Goal: Find specific page/section: Find specific page/section

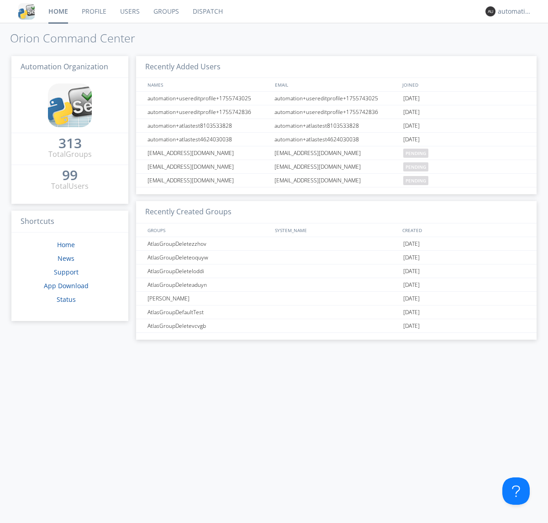
click at [207, 11] on link "Dispatch" at bounding box center [208, 11] width 44 height 23
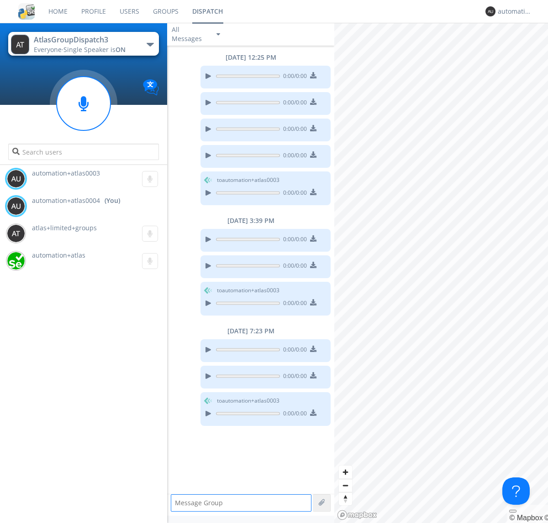
click at [150, 44] on div "button" at bounding box center [149, 45] width 7 height 4
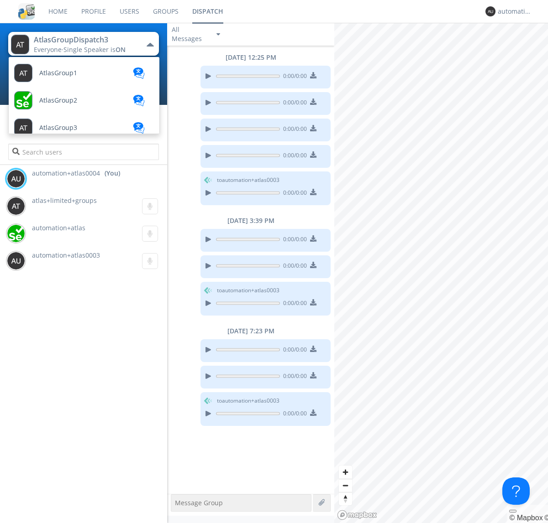
click at [69, 77] on span "AtlasGroupDispatch" at bounding box center [58, 73] width 38 height 7
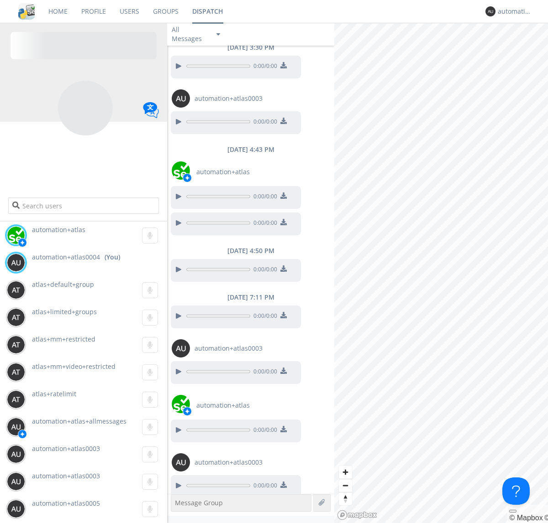
scroll to position [296, 0]
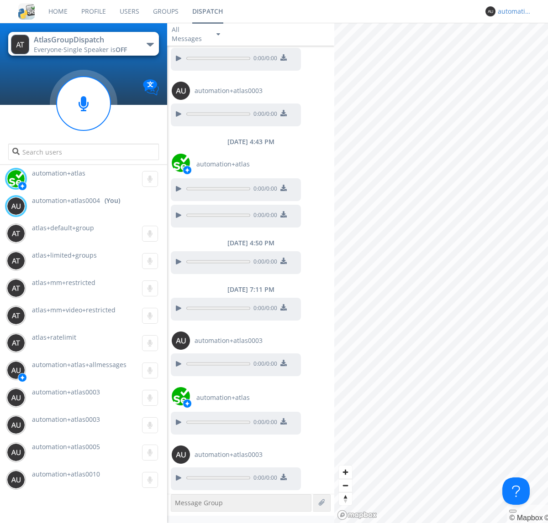
click at [512, 11] on div "automation+atlas0004" at bounding box center [514, 11] width 34 height 9
